Goal: Task Accomplishment & Management: Use online tool/utility

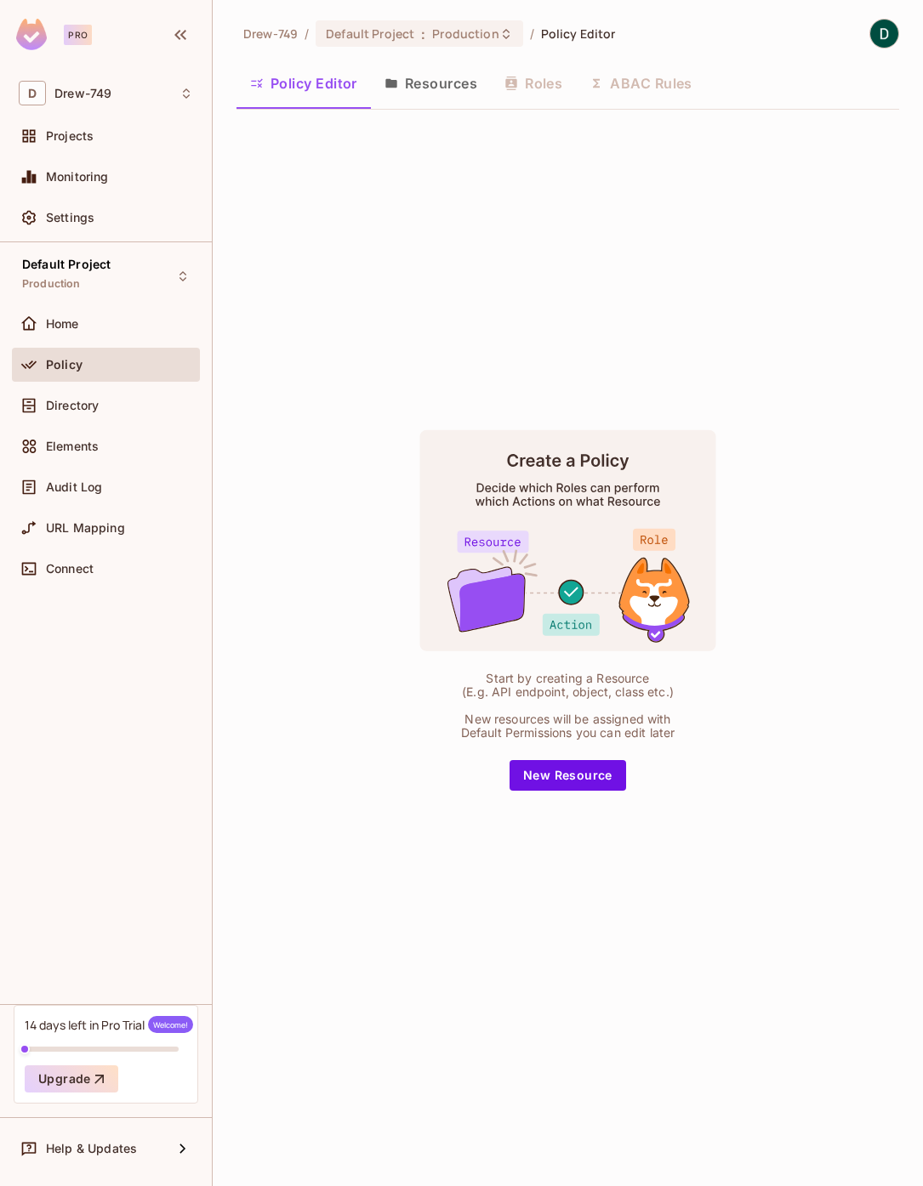
click at [571, 758] on div "Start by creating a Resource (E.g. API endpoint, object, class etc.) New resour…" at bounding box center [567, 609] width 425 height 361
click at [571, 770] on button "New Resource" at bounding box center [567, 775] width 117 height 31
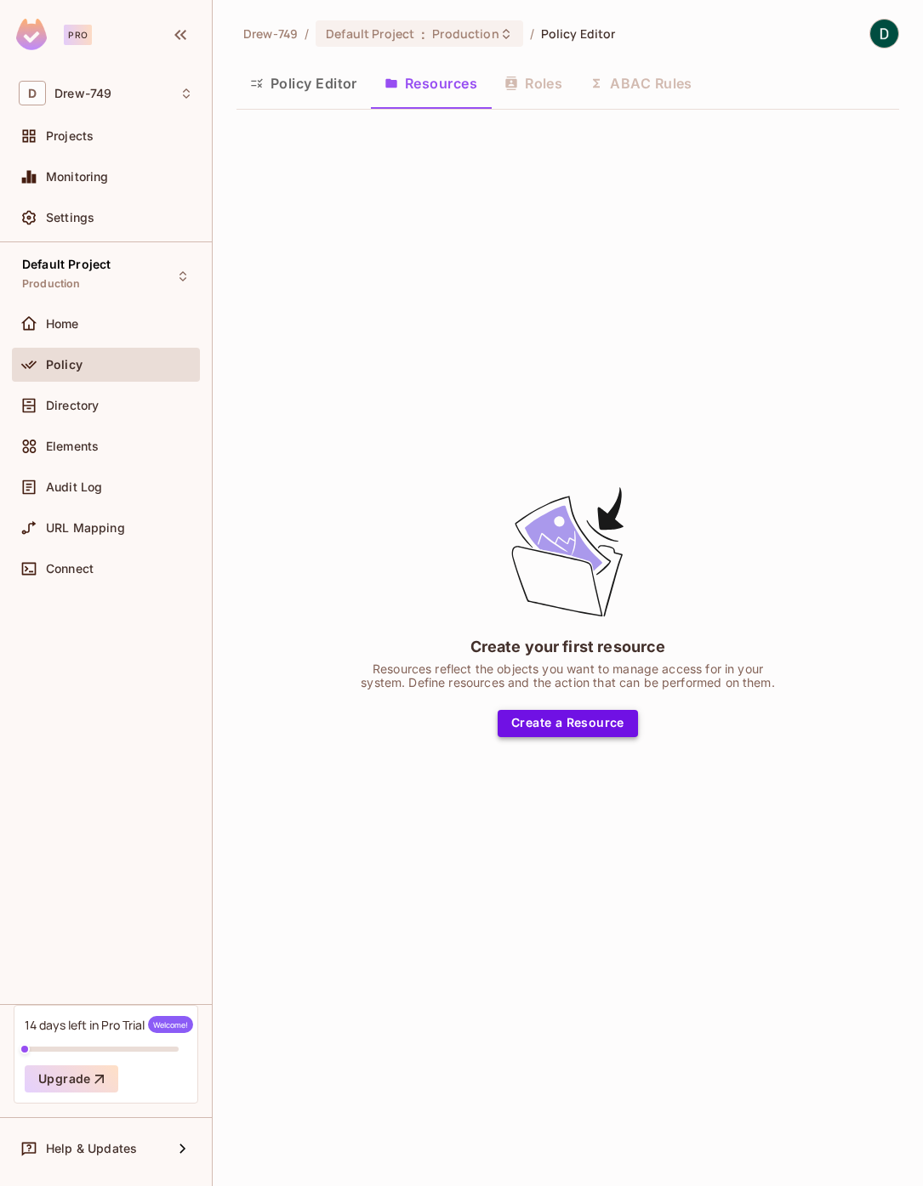
click at [594, 718] on button "Create a Resource" at bounding box center [567, 723] width 140 height 27
